Goal: Information Seeking & Learning: Learn about a topic

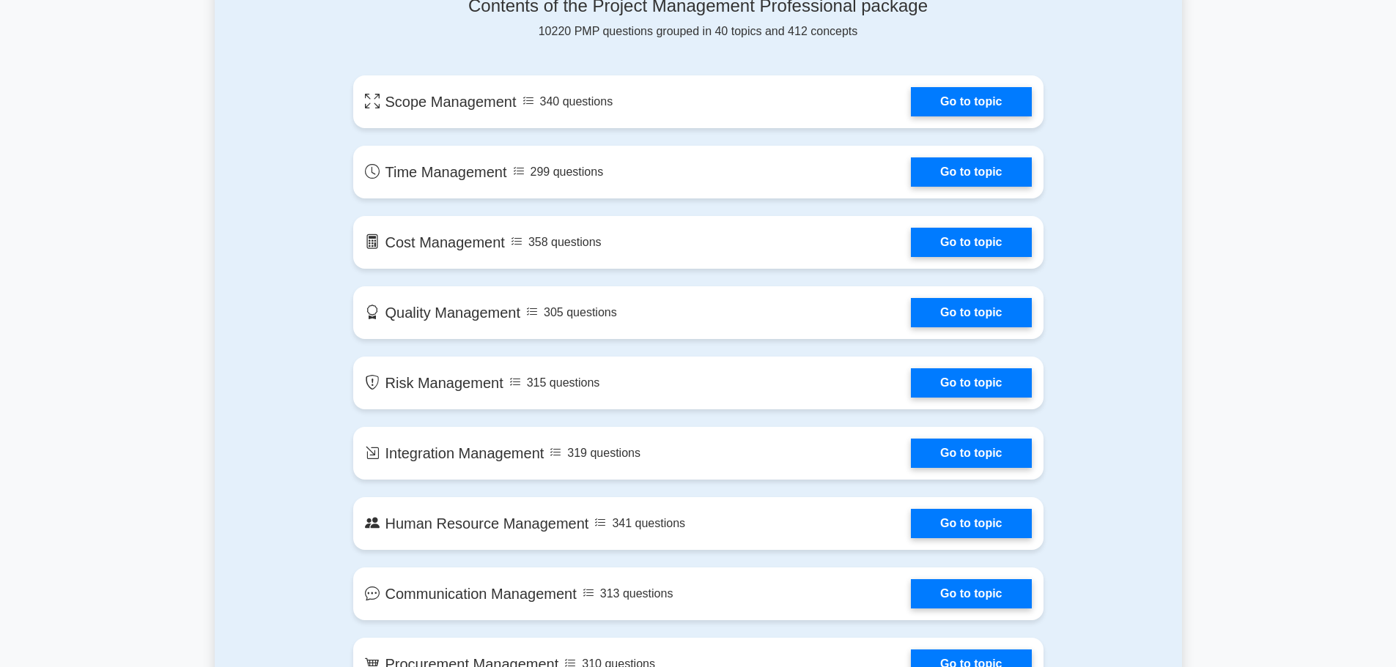
scroll to position [628, 0]
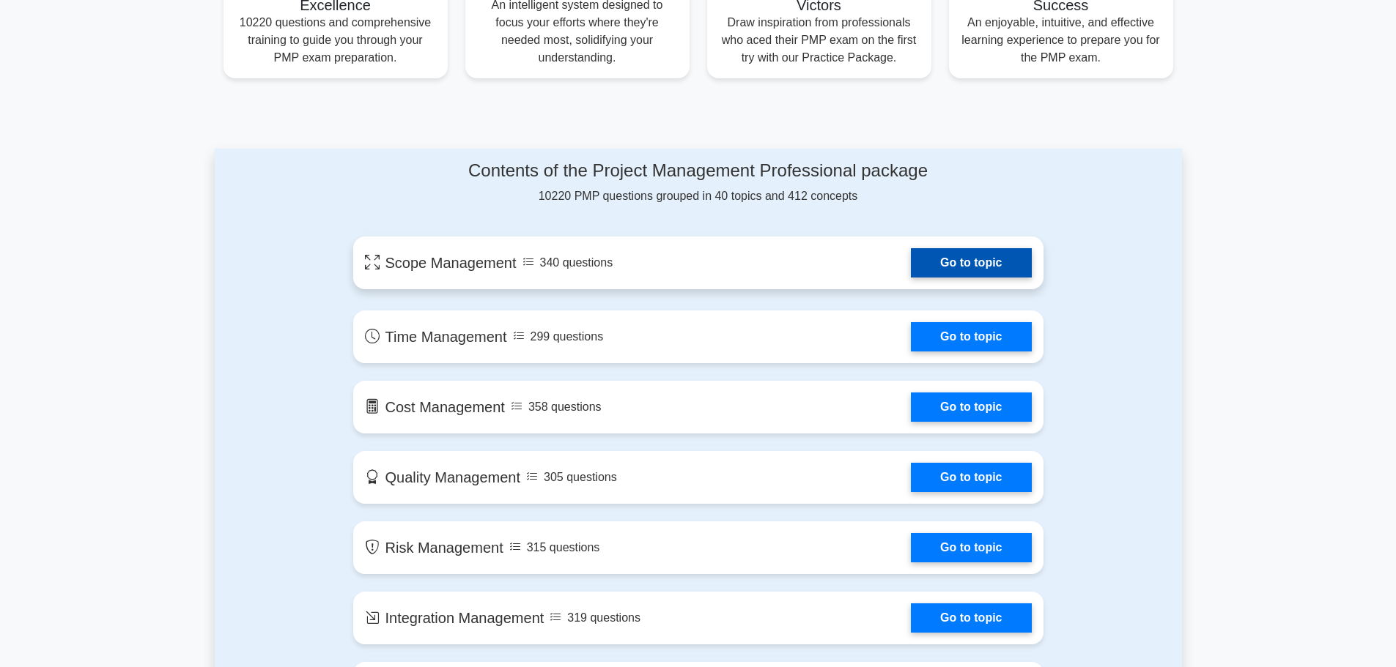
click at [957, 275] on link "Go to topic" at bounding box center [971, 262] width 120 height 29
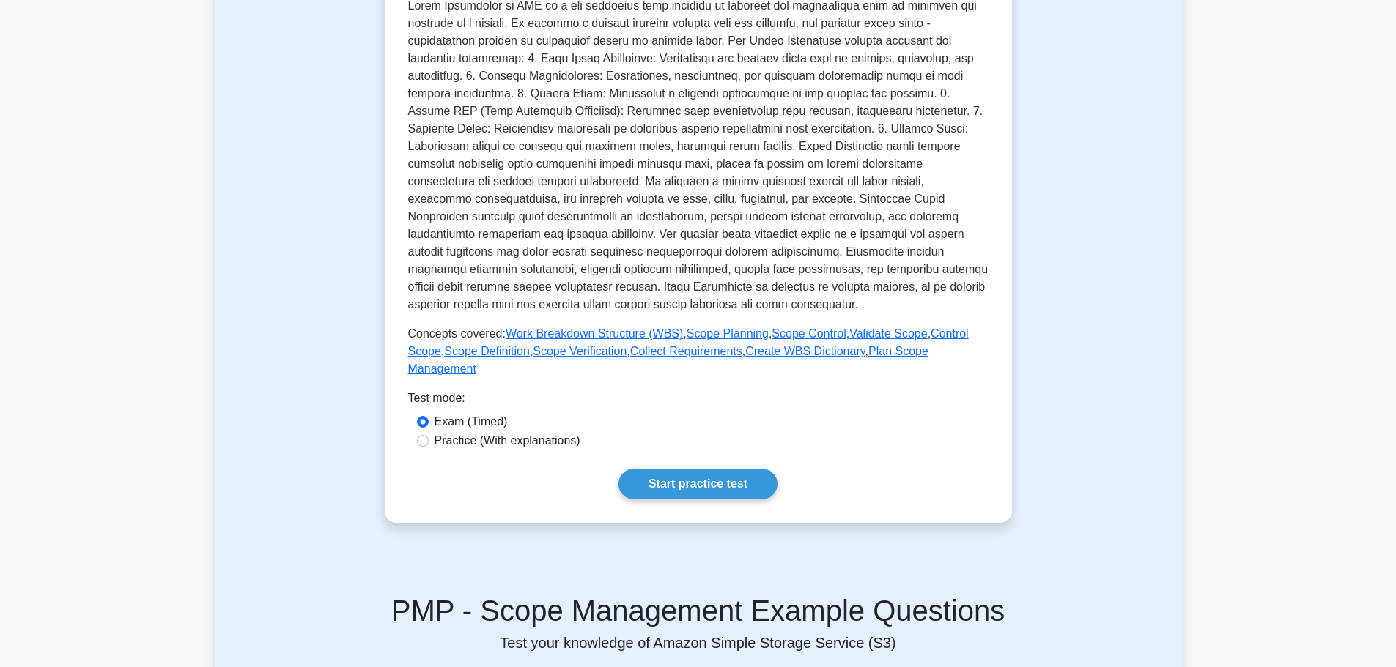
scroll to position [406, 0]
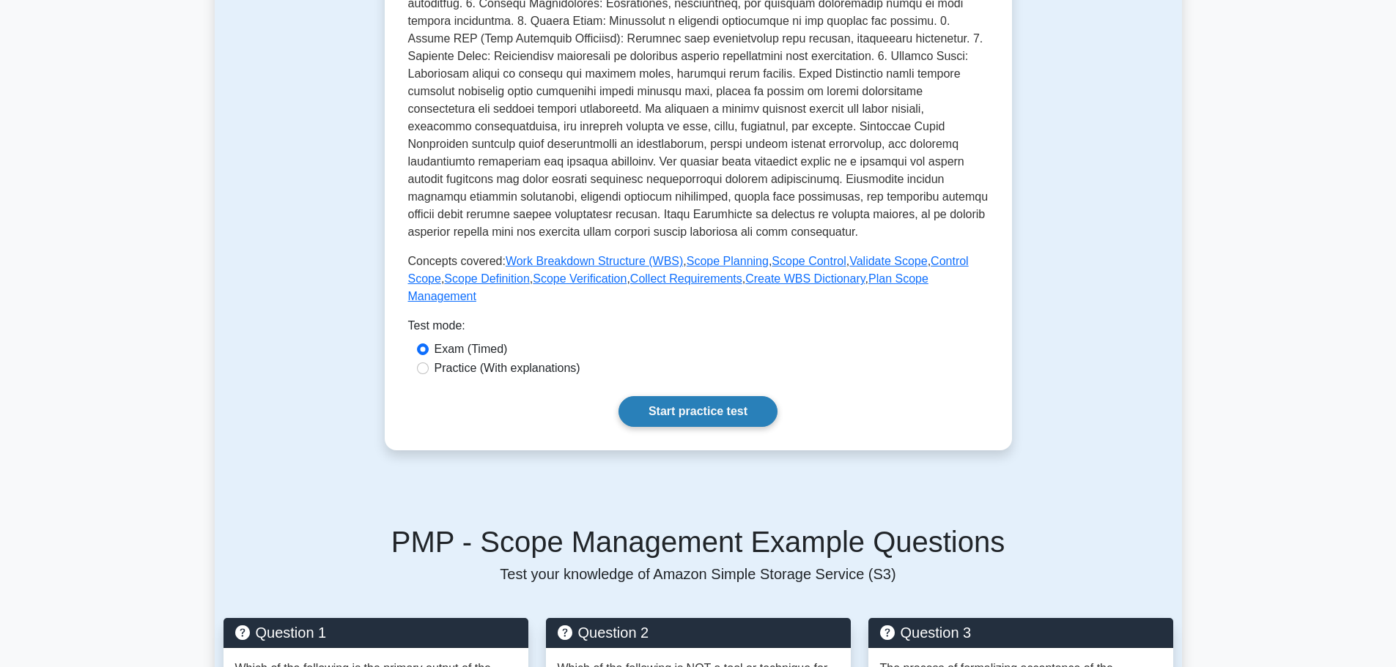
click at [749, 400] on link "Start practice test" at bounding box center [697, 411] width 159 height 31
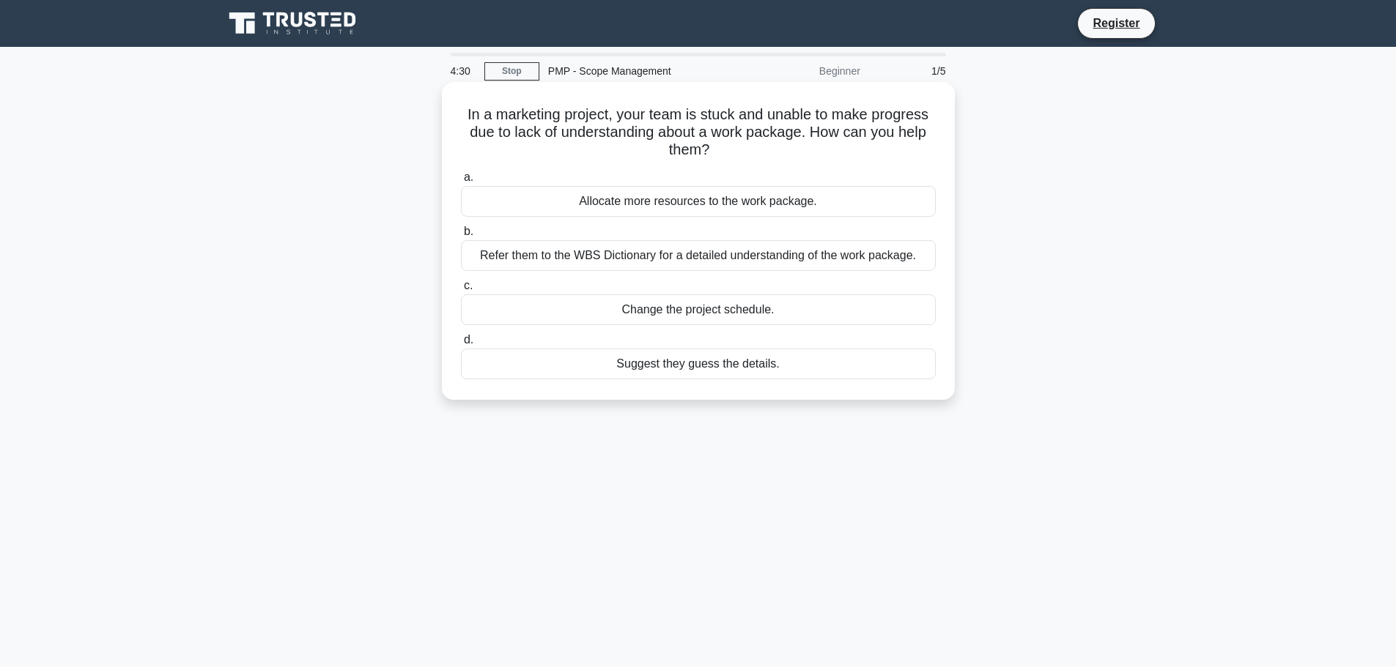
click at [767, 254] on div "Refer them to the WBS Dictionary for a detailed understanding of the work packa…" at bounding box center [698, 255] width 475 height 31
click at [461, 237] on input "b. Refer them to the WBS Dictionary for a detailed understanding of the work pa…" at bounding box center [461, 232] width 0 height 10
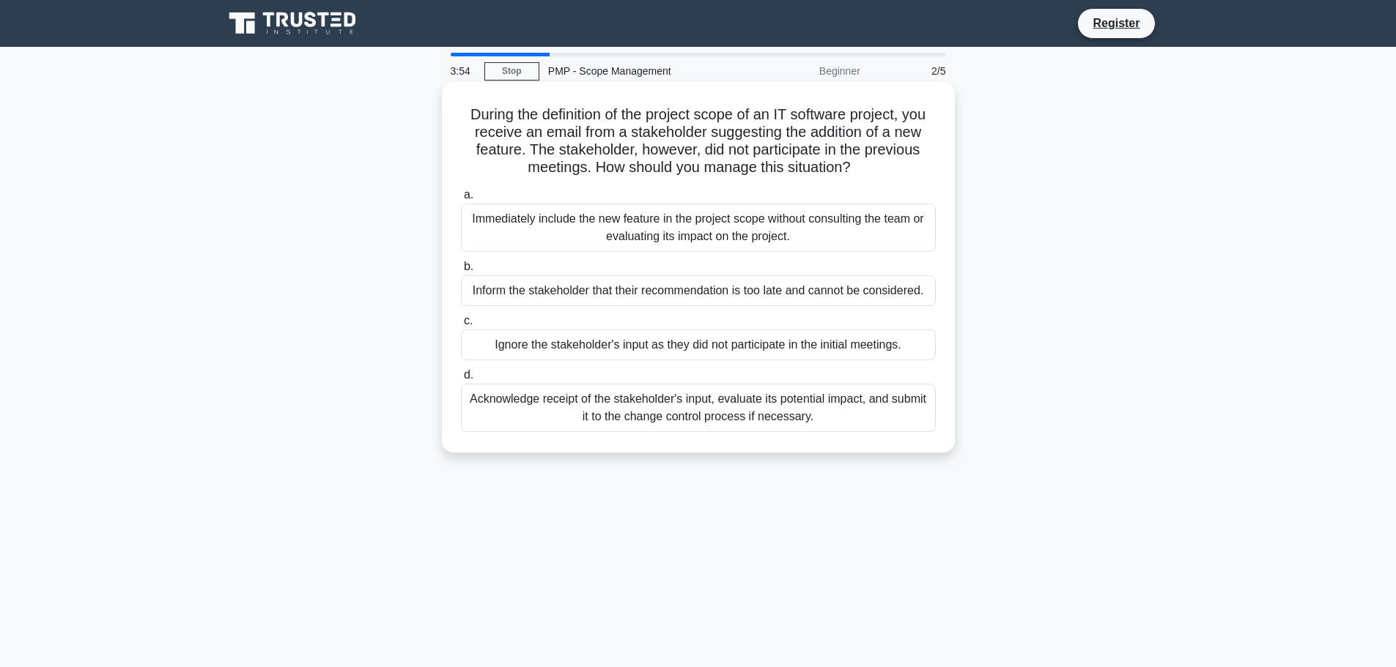
click at [865, 407] on div "Acknowledge receipt of the stakeholder's input, evaluate its potential impact, …" at bounding box center [698, 408] width 475 height 48
click at [461, 380] on input "d. Acknowledge receipt of the stakeholder's input, evaluate its potential impac…" at bounding box center [461, 376] width 0 height 10
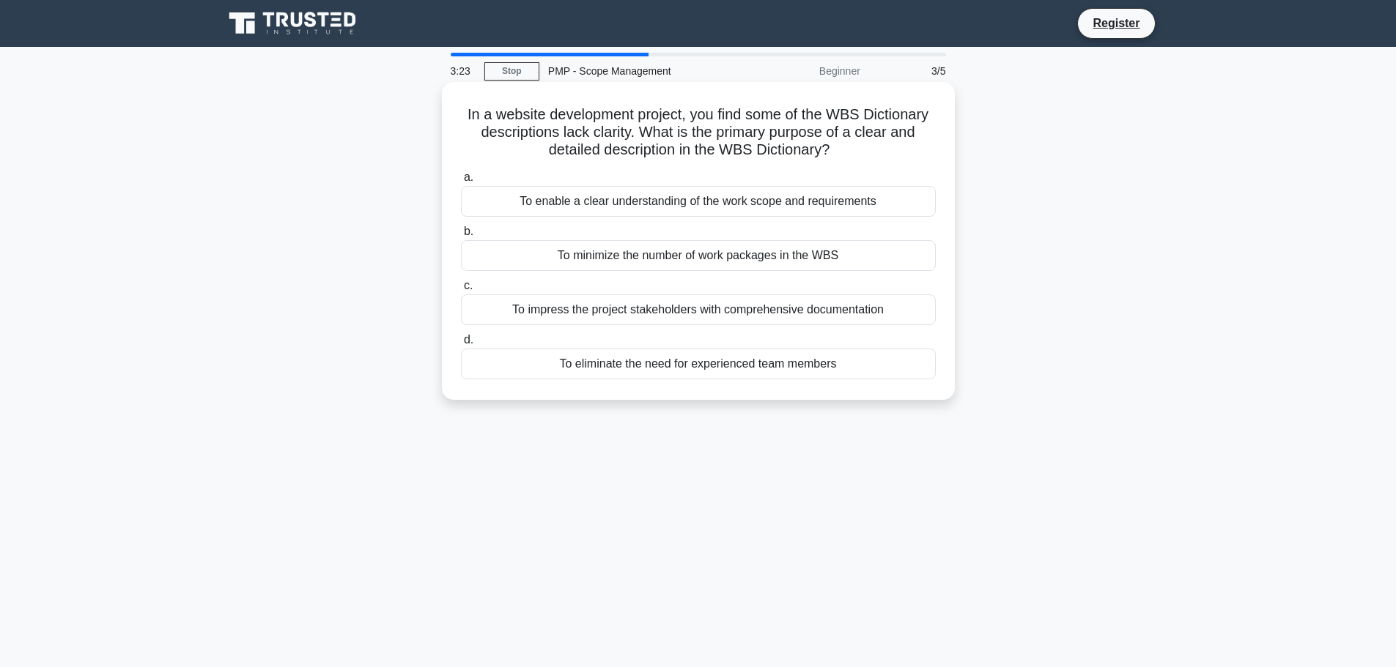
click at [857, 209] on div "To enable a clear understanding of the work scope and requirements" at bounding box center [698, 201] width 475 height 31
click at [461, 182] on input "a. To enable a clear understanding of the work scope and requirements" at bounding box center [461, 178] width 0 height 10
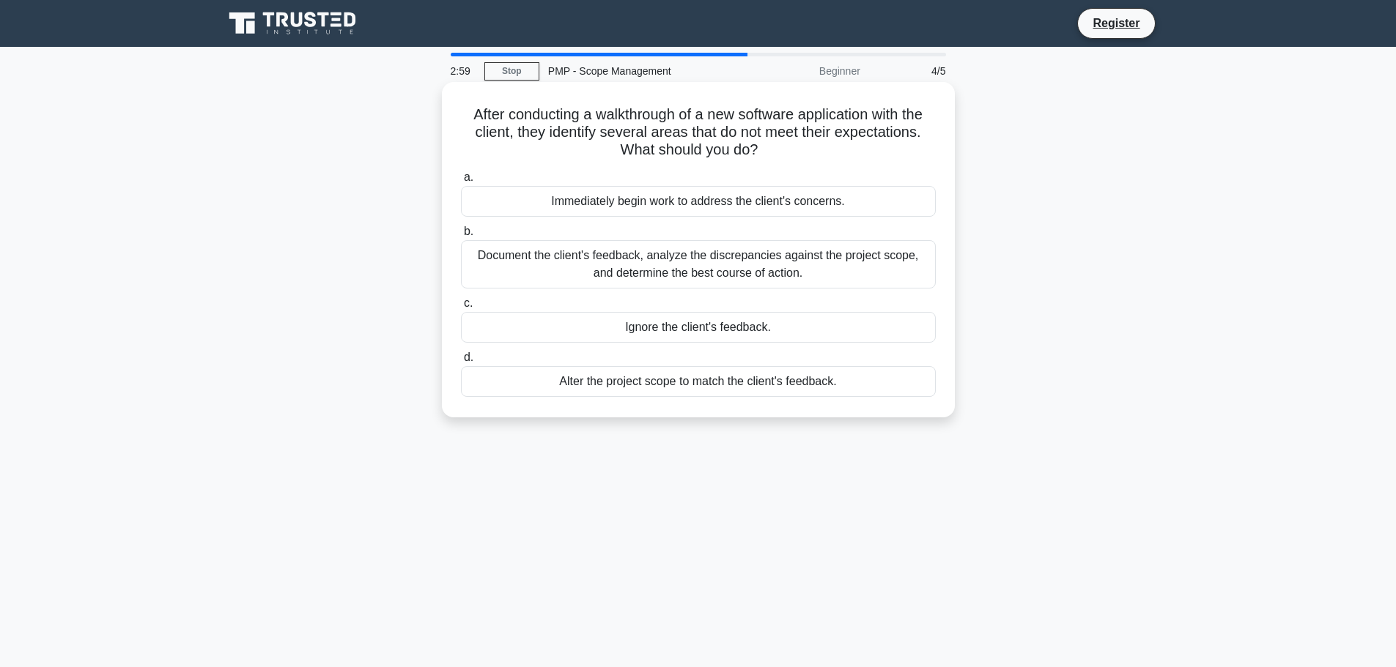
click at [925, 258] on div "Document the client's feedback, analyze the discrepancies against the project s…" at bounding box center [698, 264] width 475 height 48
click at [461, 237] on input "b. Document the client's feedback, analyze the discrepancies against the projec…" at bounding box center [461, 232] width 0 height 10
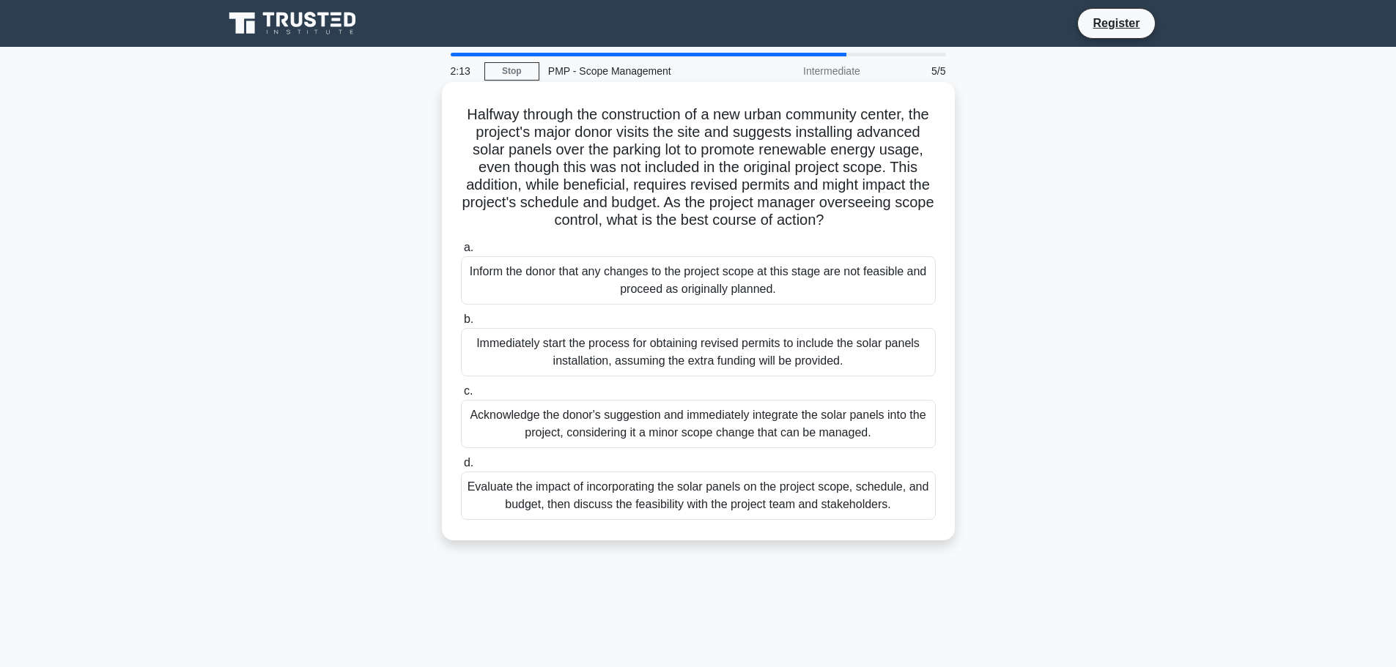
click at [856, 520] on div "Evaluate the impact of incorporating the solar panels on the project scope, sch…" at bounding box center [698, 496] width 475 height 48
click at [461, 468] on input "d. Evaluate the impact of incorporating the solar panels on the project scope, …" at bounding box center [461, 464] width 0 height 10
